Goal: Information Seeking & Learning: Learn about a topic

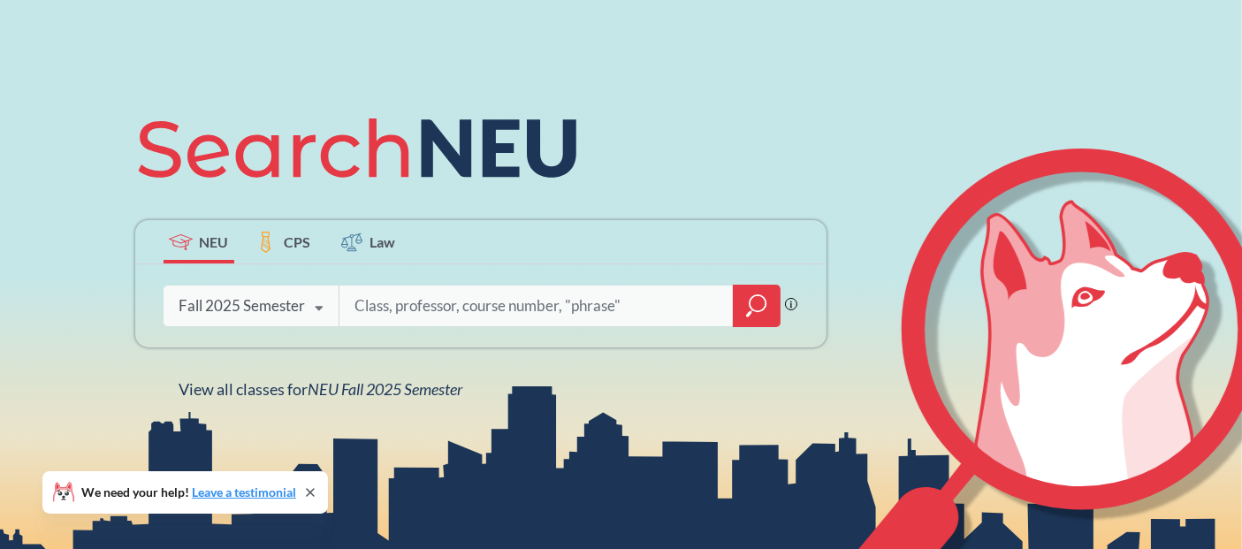
scroll to position [148, 0]
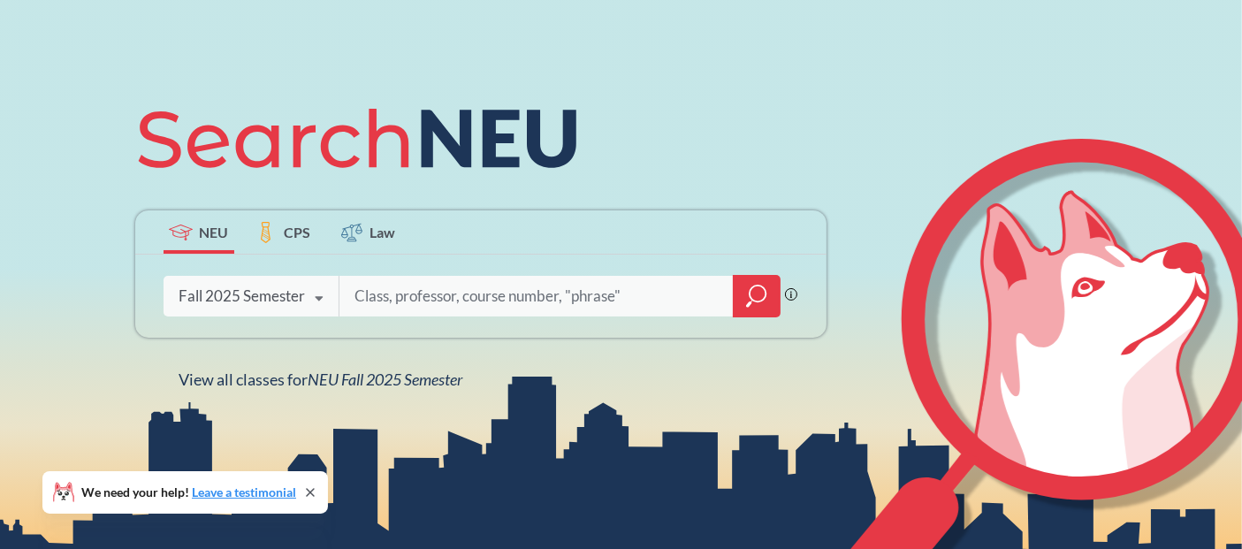
type input "D"
type input "S"
type input "F"
type input "ENGW 3303"
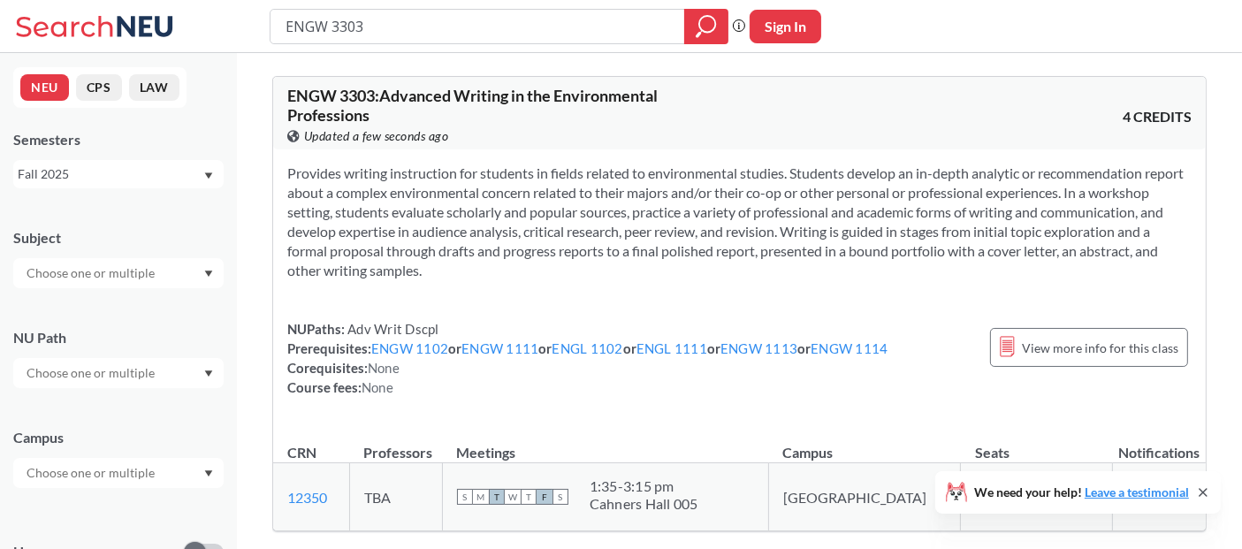
click at [492, 13] on input "ENGW 3303" at bounding box center [478, 26] width 388 height 30
type input "ENGW 3304"
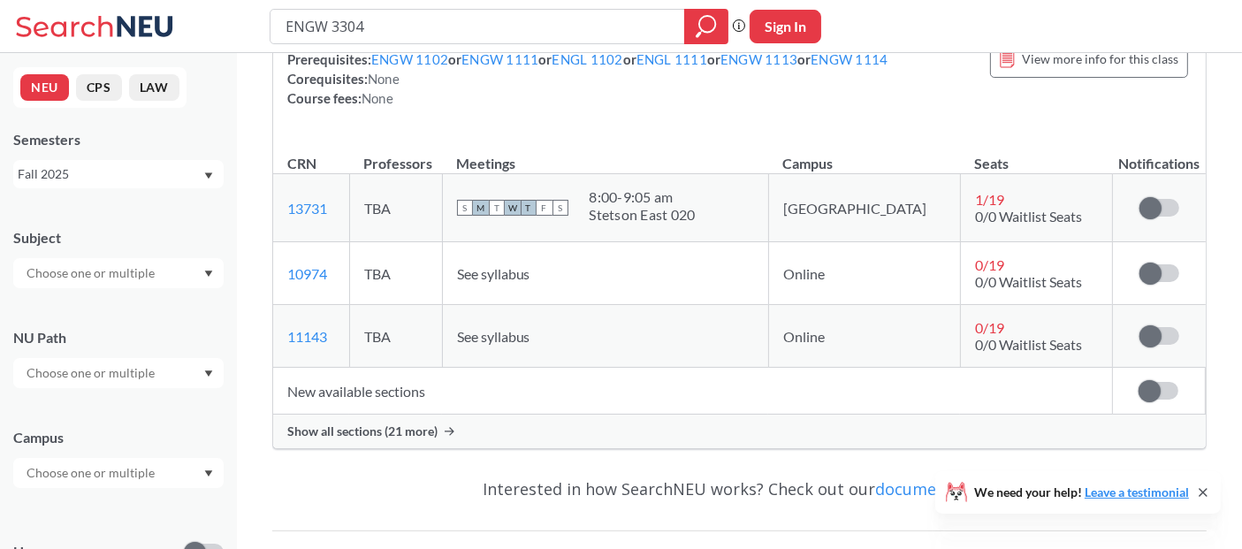
scroll to position [251, 0]
click at [436, 432] on span "Show all sections (21 more)" at bounding box center [362, 431] width 150 height 16
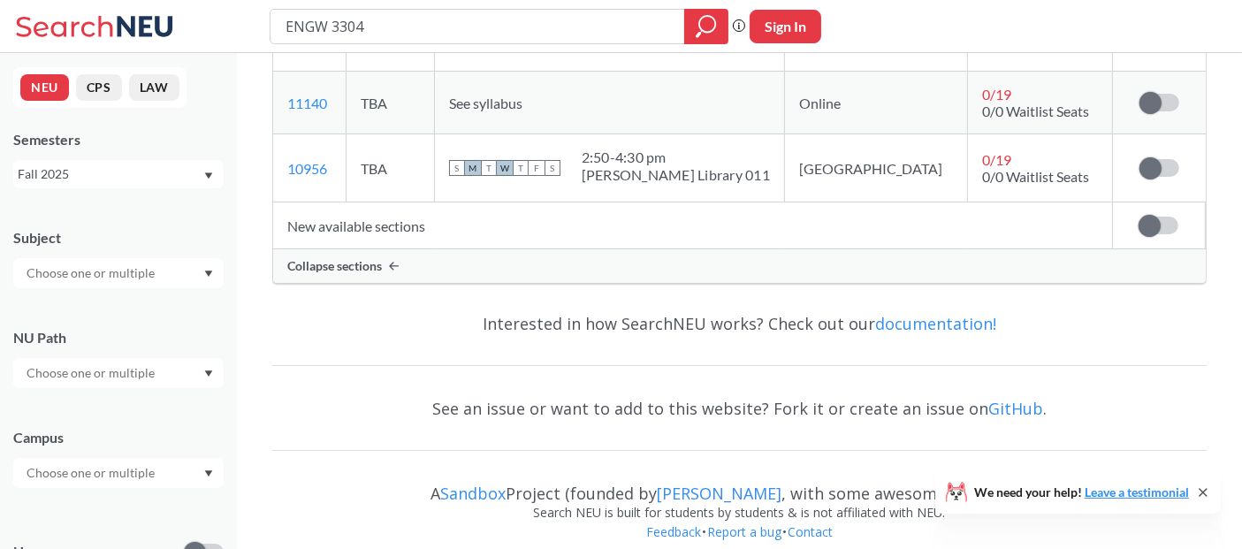
scroll to position [1813, 0]
